Goal: Task Accomplishment & Management: Use online tool/utility

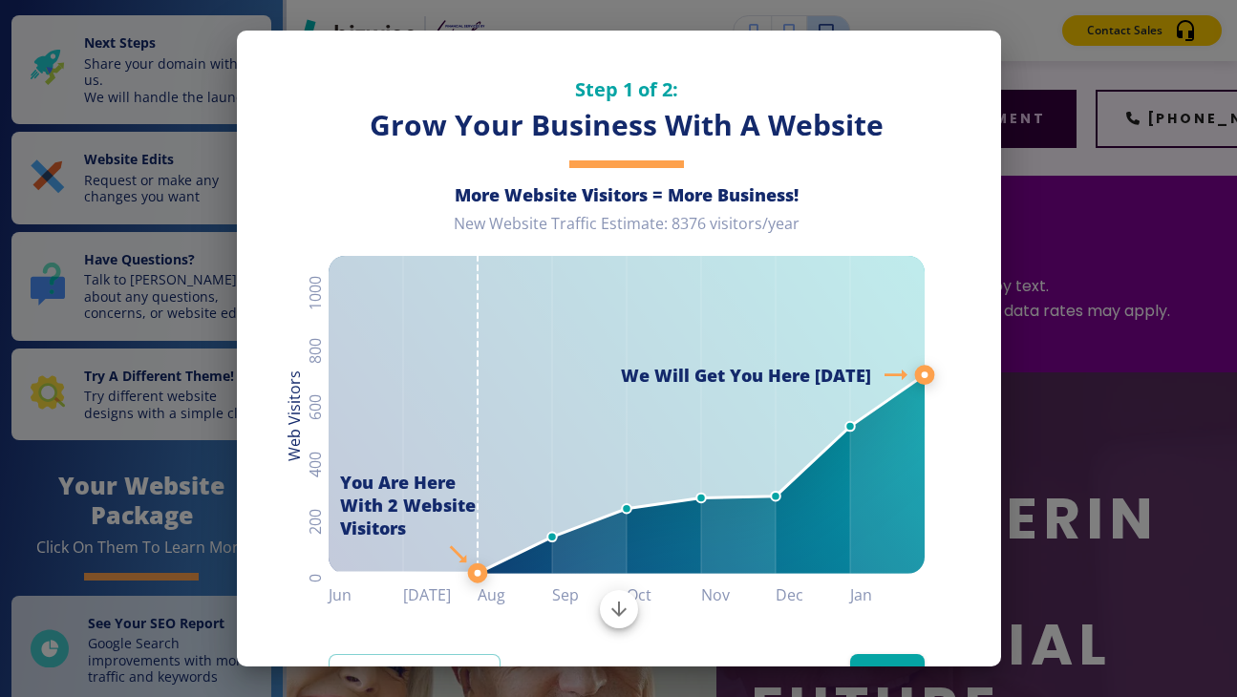
scroll to position [66, 0]
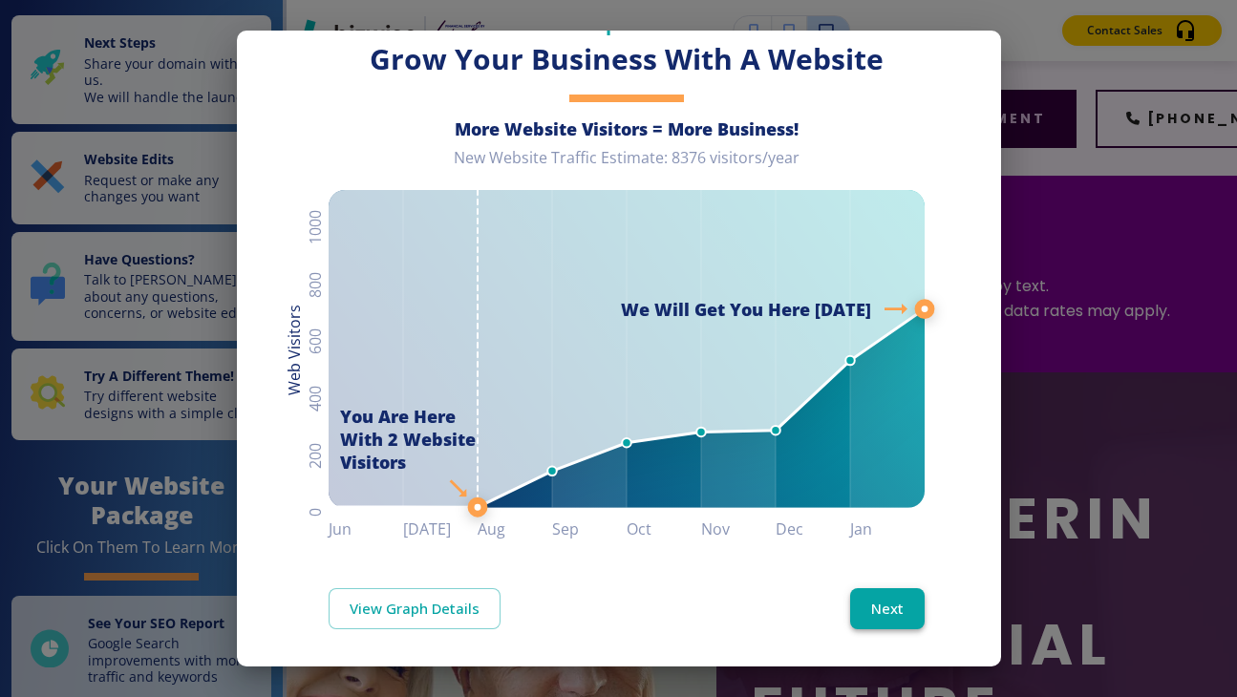
click at [881, 610] on button "Next" at bounding box center [887, 608] width 74 height 40
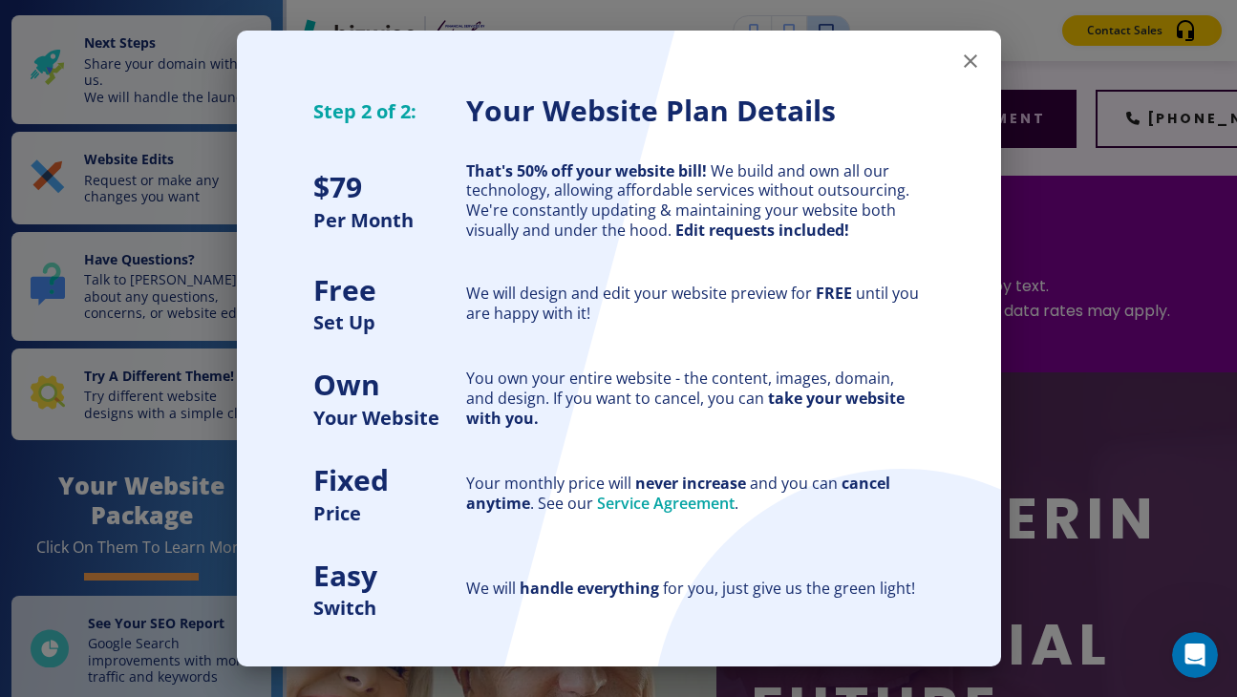
scroll to position [0, 0]
click at [881, 610] on div "Step 2 of 2: Your Website Plan Details $ 79 Per Month That's 50% off your websi…" at bounding box center [619, 310] width 764 height 621
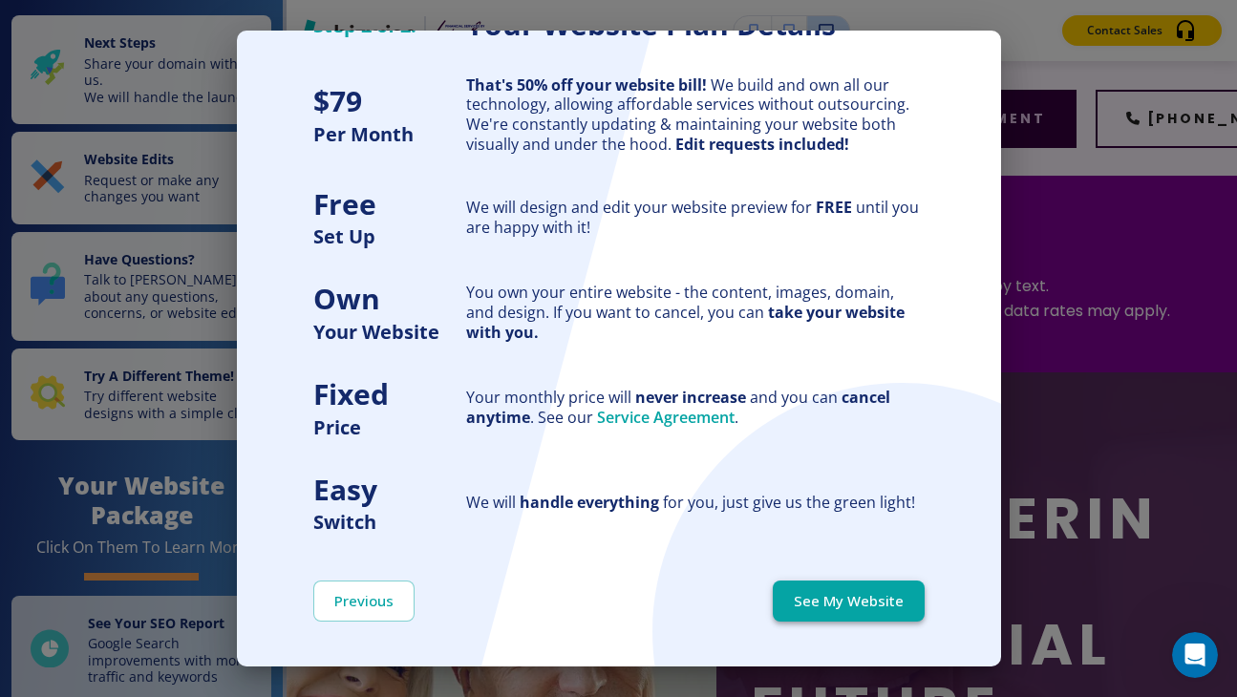
click at [836, 599] on button "See My Website" at bounding box center [848, 601] width 152 height 40
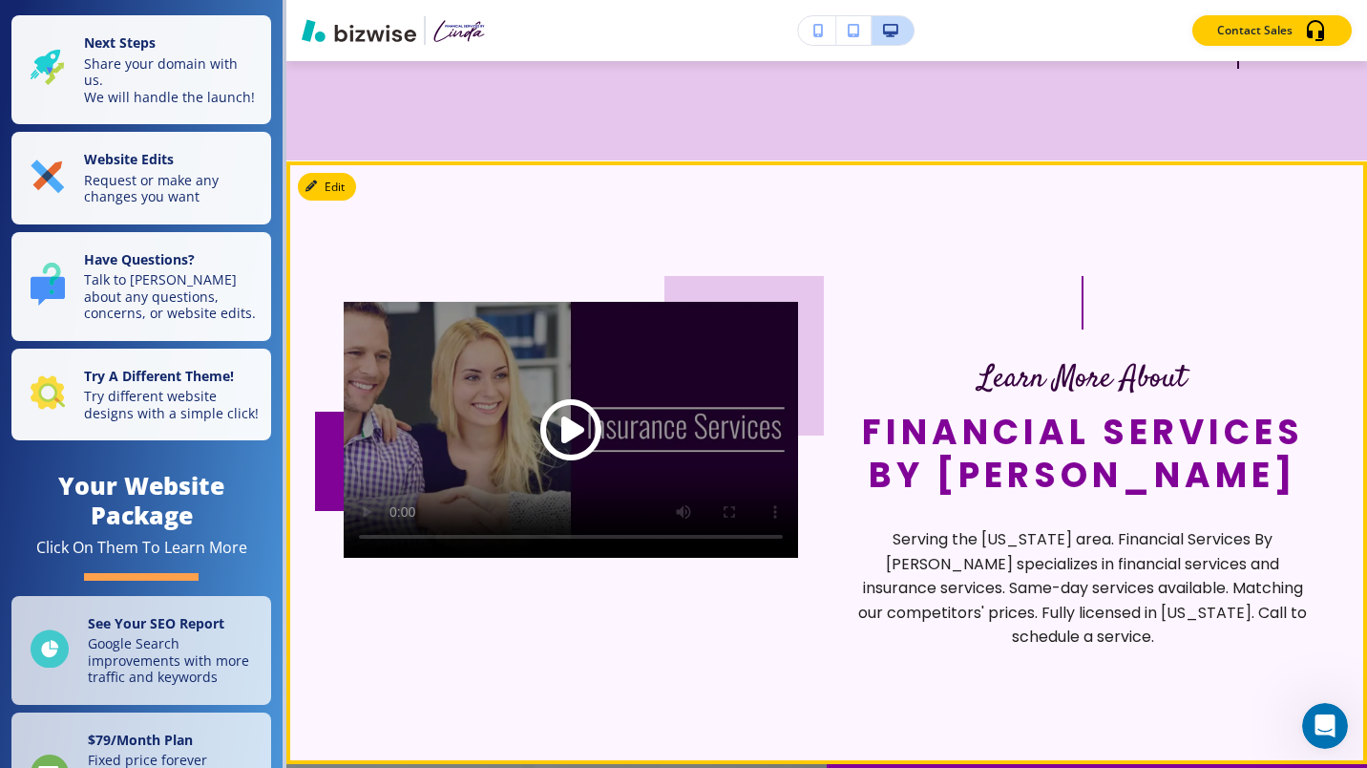
scroll to position [6164, 0]
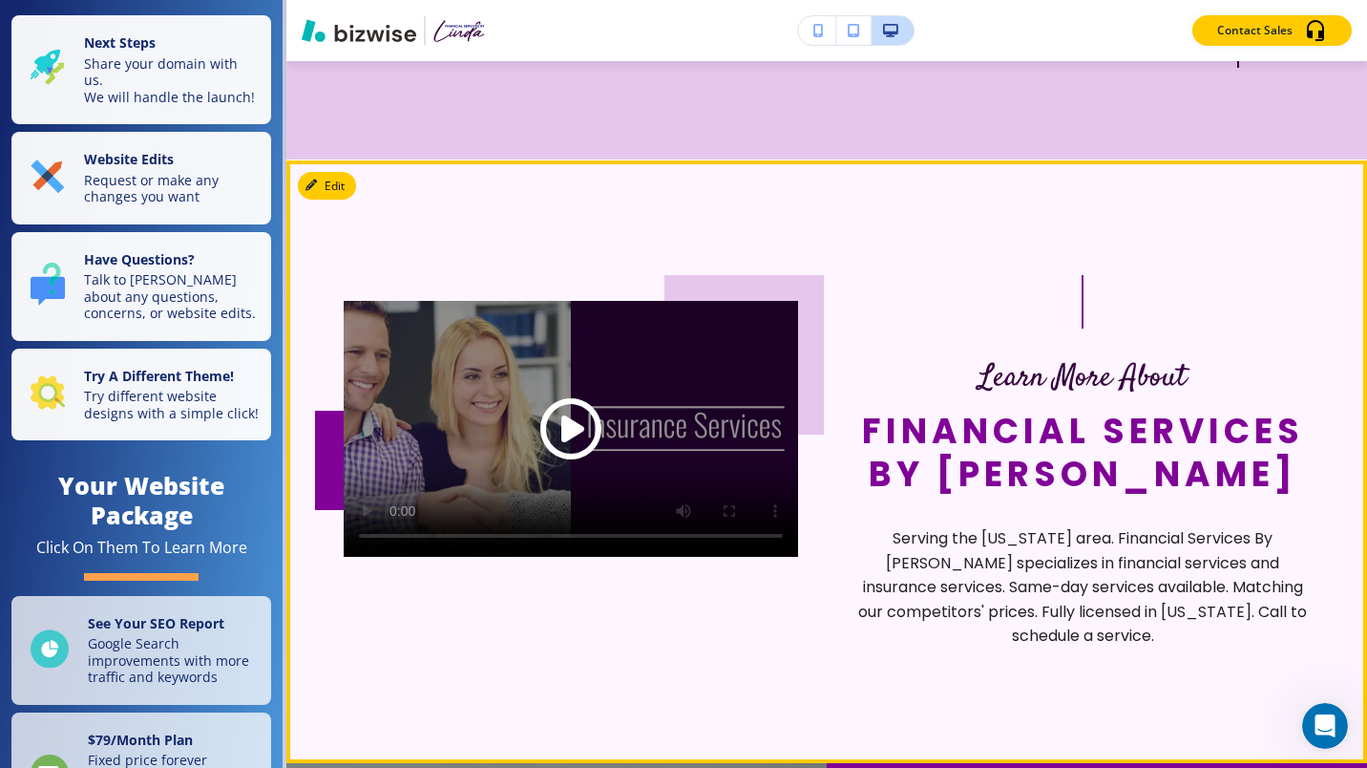
click at [564, 414] on span "Play button for video with title: undefined" at bounding box center [570, 427] width 61 height 61
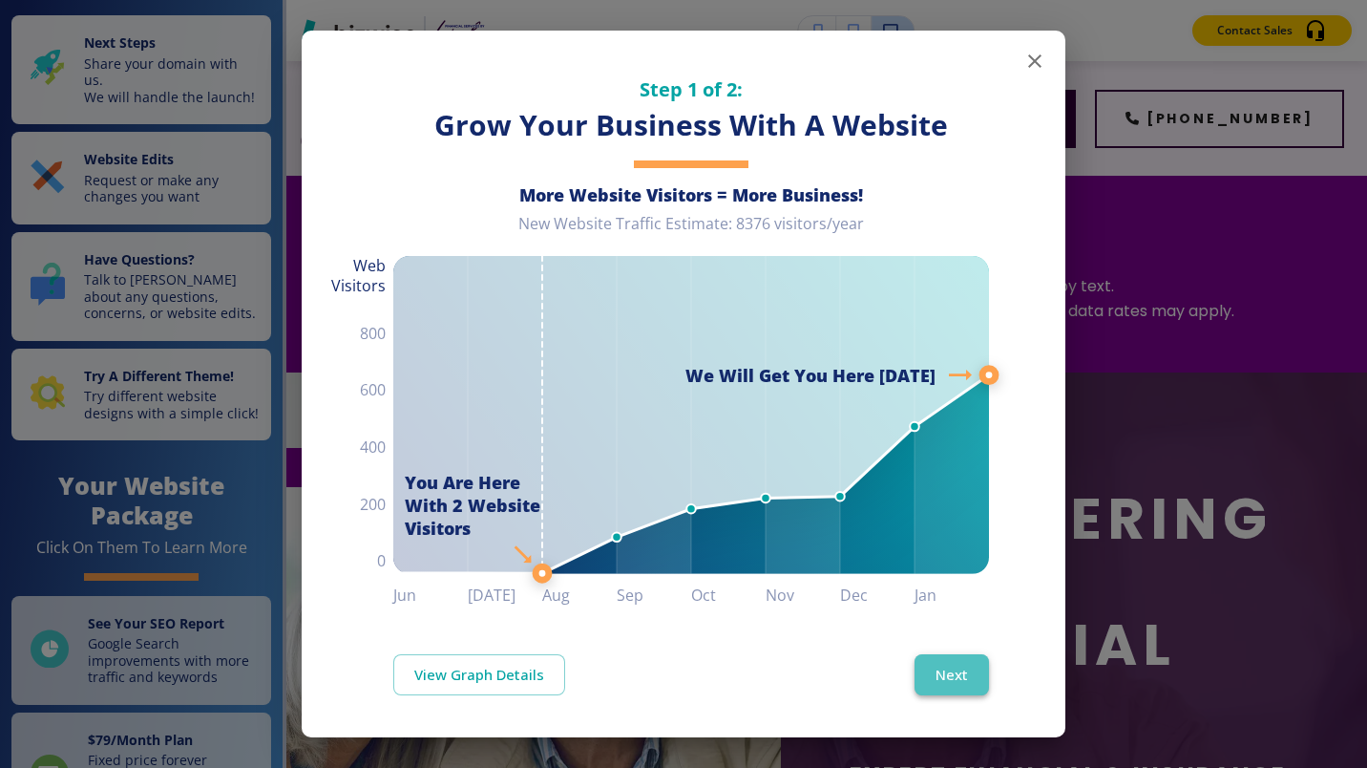
click at [935, 667] on button "Next" at bounding box center [952, 674] width 74 height 40
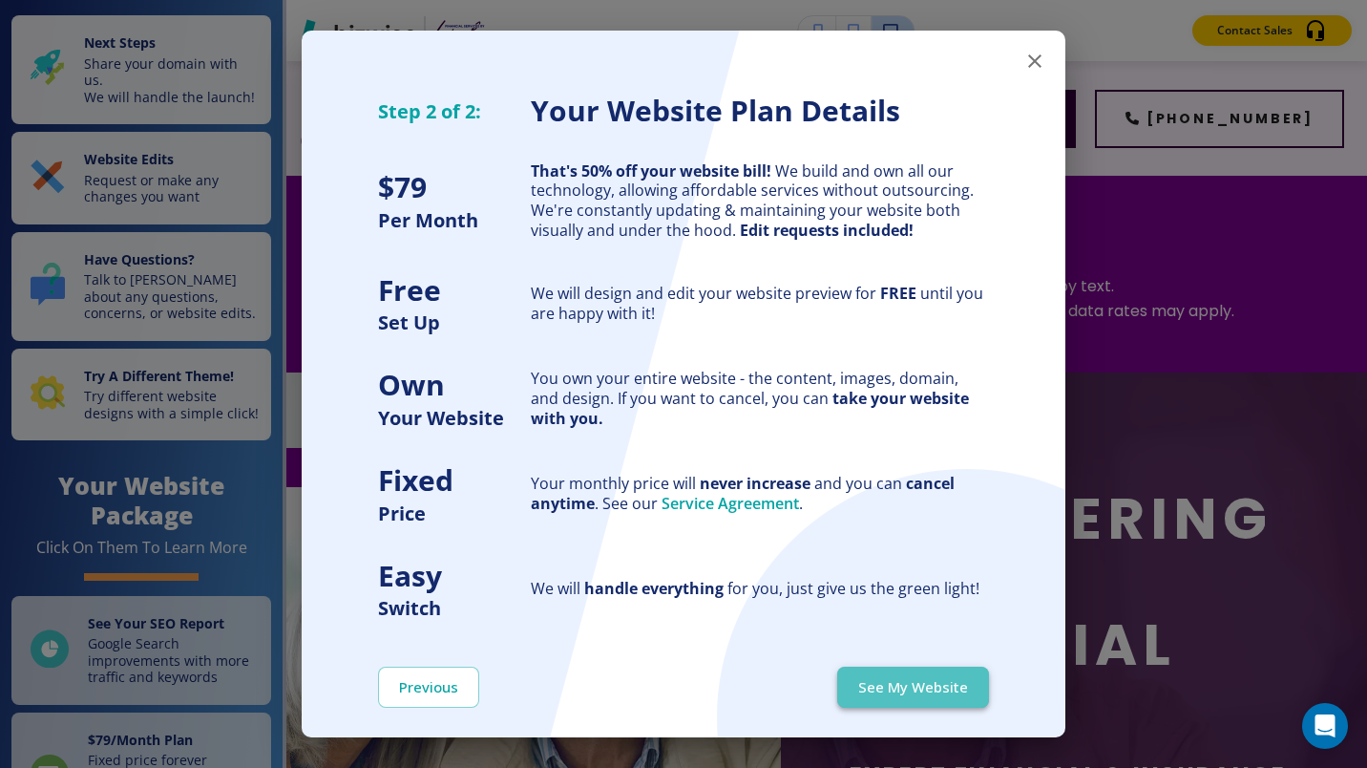
click at [921, 693] on button "See My Website" at bounding box center [913, 687] width 152 height 40
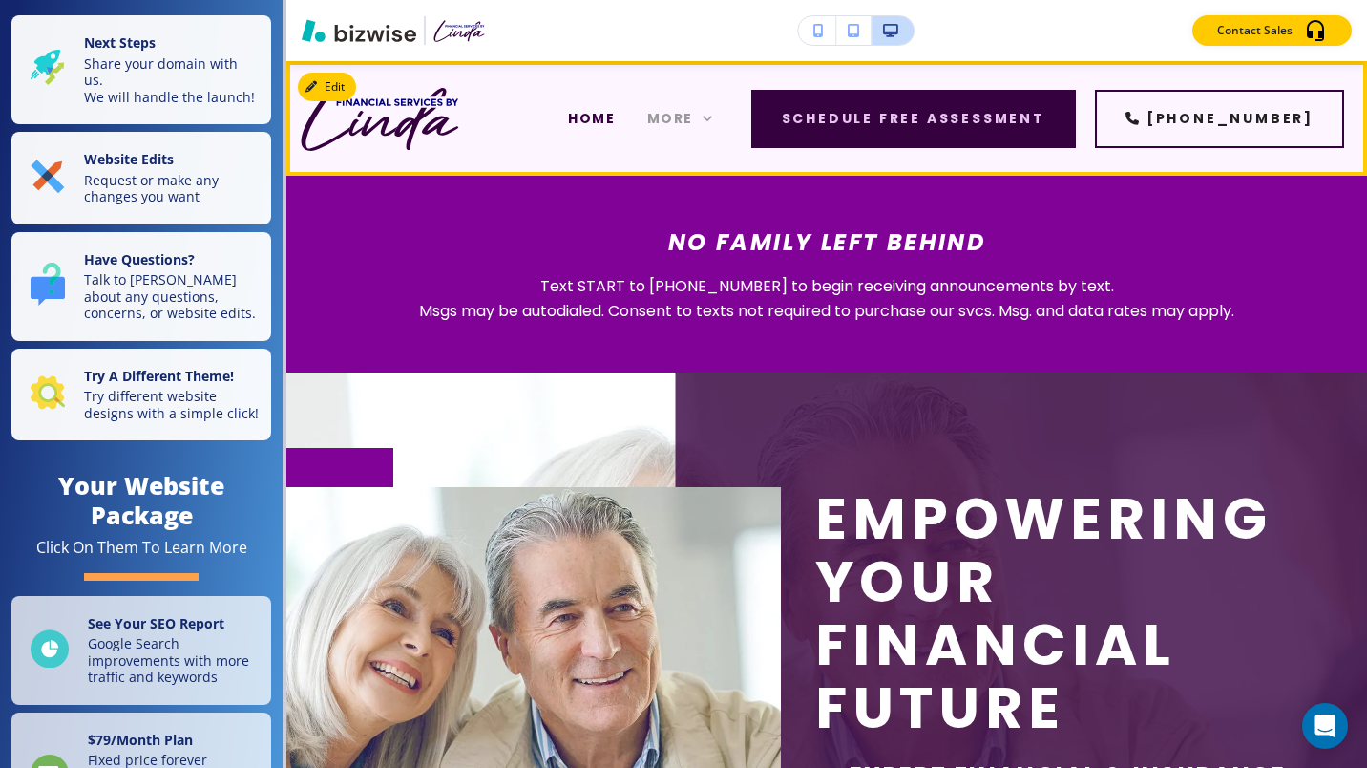
click at [712, 119] on div "More" at bounding box center [679, 119] width 65 height 20
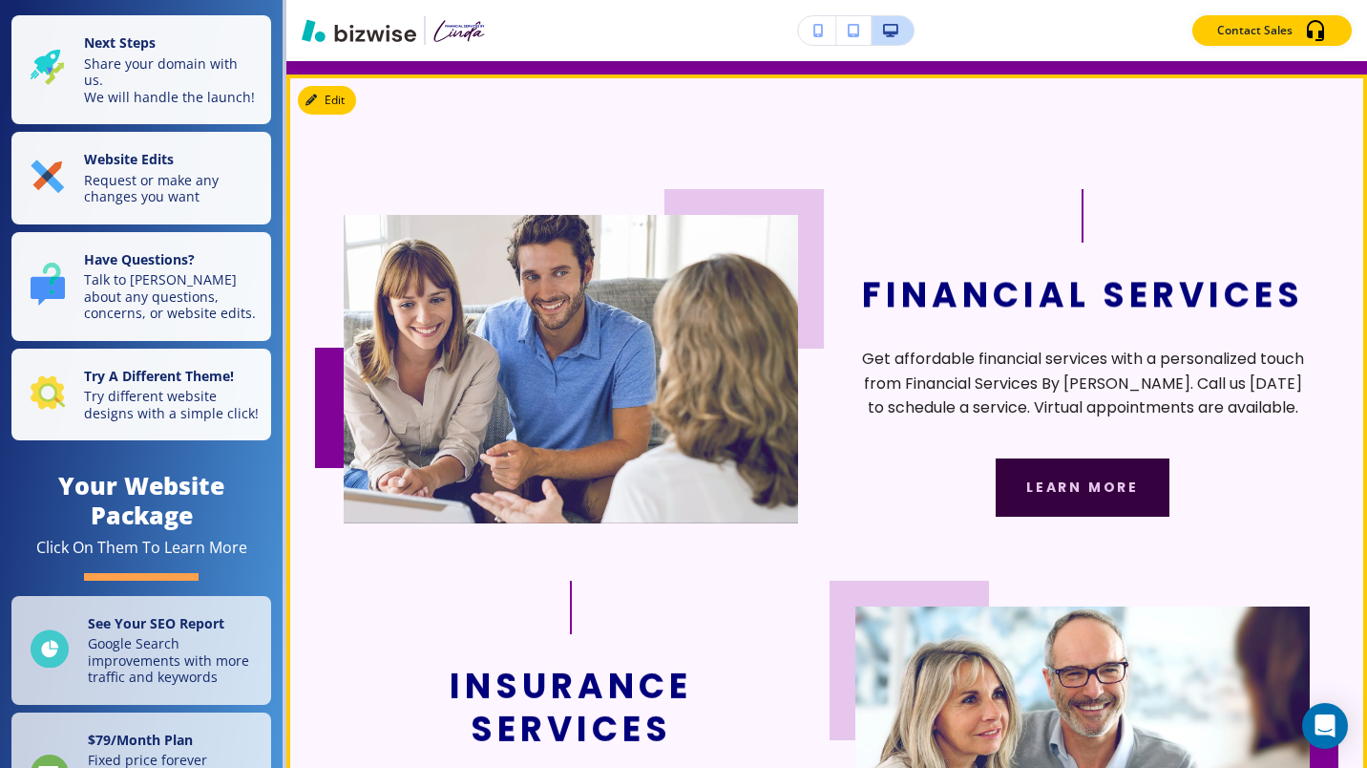
scroll to position [3575, 0]
